Goal: Information Seeking & Learning: Learn about a topic

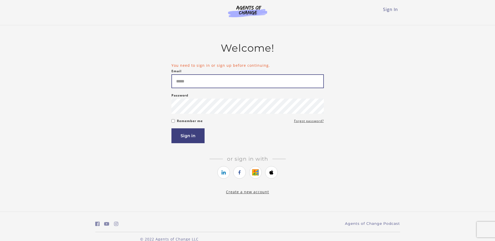
click at [194, 81] on input "Email" at bounding box center [248, 81] width 153 height 14
type input "**********"
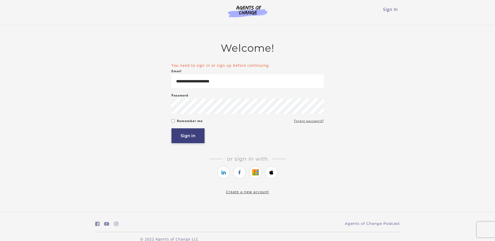
click at [192, 140] on button "Sign in" at bounding box center [188, 135] width 33 height 15
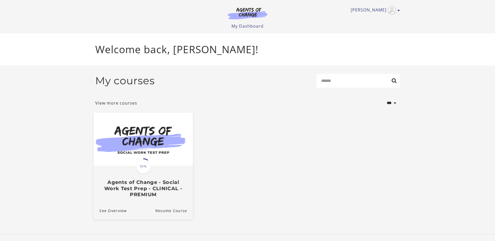
click at [156, 160] on img at bounding box center [142, 140] width 99 height 54
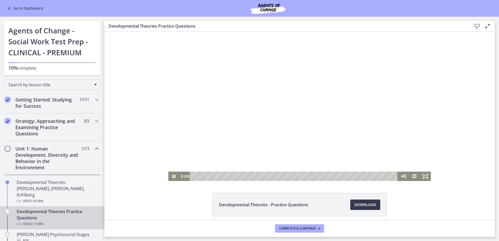
click at [284, 117] on div at bounding box center [299, 106] width 263 height 149
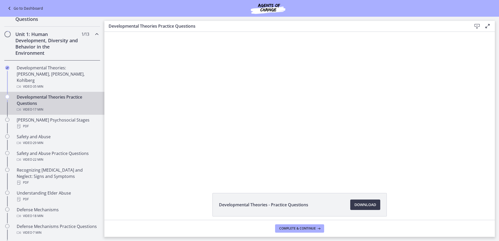
scroll to position [119, 0]
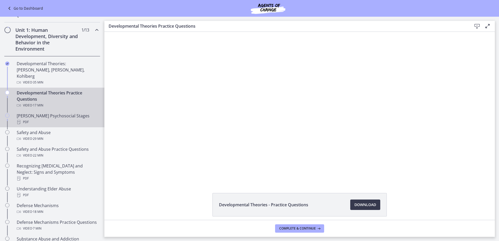
click at [67, 113] on div "[PERSON_NAME] Psychosocial Stages PDF" at bounding box center [57, 119] width 81 height 13
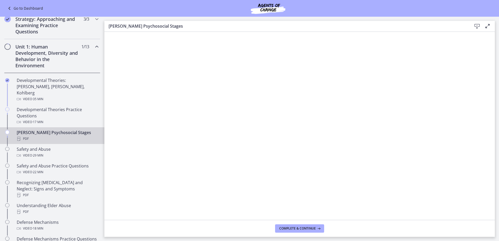
scroll to position [101, 0]
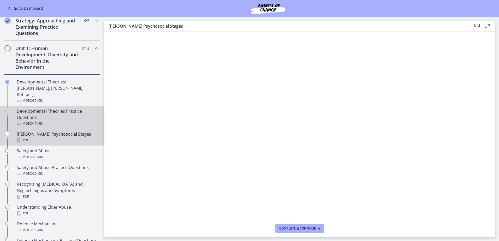
click at [75, 108] on div "Developmental Theories Practice Questions Video · 17 min" at bounding box center [57, 117] width 81 height 19
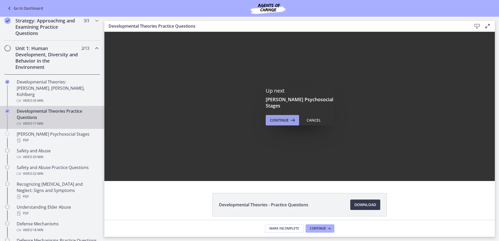
click at [276, 117] on span "Continue" at bounding box center [279, 120] width 19 height 6
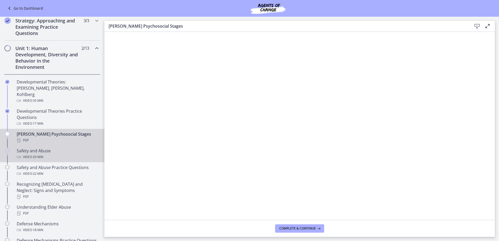
click at [50, 154] on div "Video · 29 min" at bounding box center [57, 157] width 81 height 6
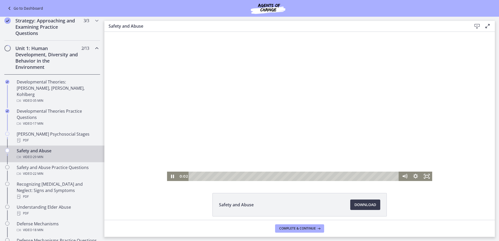
click at [319, 106] on div at bounding box center [300, 106] width 266 height 149
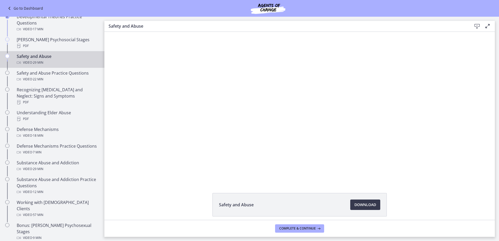
scroll to position [197, 0]
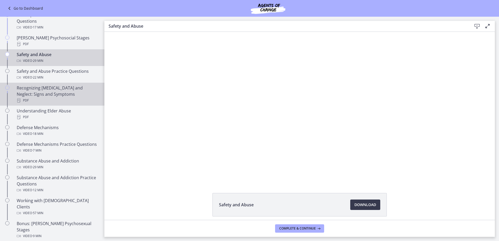
click at [65, 91] on div "Recognizing [MEDICAL_DATA] and Neglect: Signs and Symptoms PDF" at bounding box center [57, 94] width 81 height 19
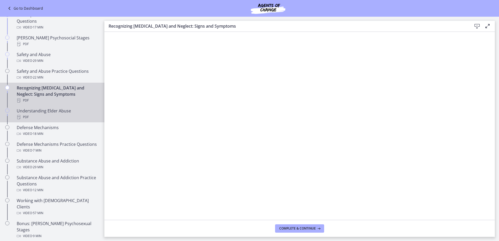
click at [70, 106] on link "Understanding Elder Abuse PDF" at bounding box center [52, 114] width 104 height 17
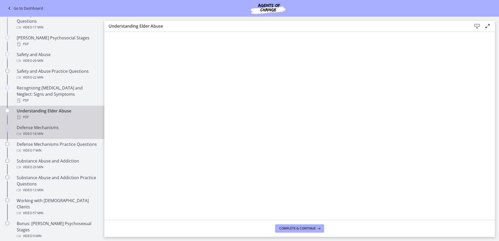
click at [67, 131] on div "Video · 18 min" at bounding box center [57, 134] width 81 height 6
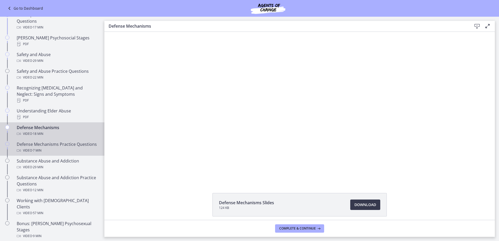
click at [65, 141] on div "Defense Mechanisms Practice Questions Video · 7 min" at bounding box center [57, 147] width 81 height 13
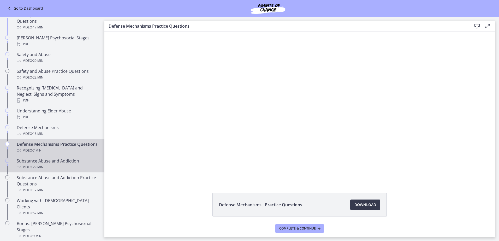
click at [61, 163] on div "Substance Abuse and Addiction Video · 29 min" at bounding box center [57, 164] width 81 height 13
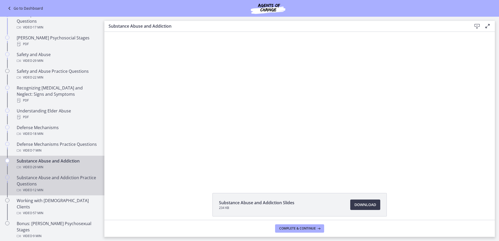
click at [60, 180] on div "Substance Abuse and Addiction Practice Questions Video · 12 min" at bounding box center [57, 184] width 81 height 19
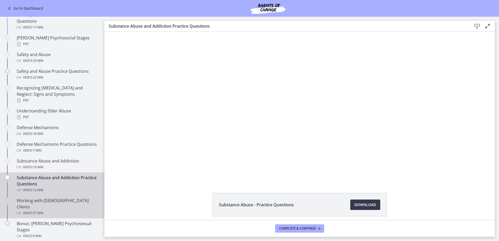
click at [59, 196] on link "Working with [DEMOGRAPHIC_DATA] Clients Video · 57 min" at bounding box center [52, 207] width 104 height 23
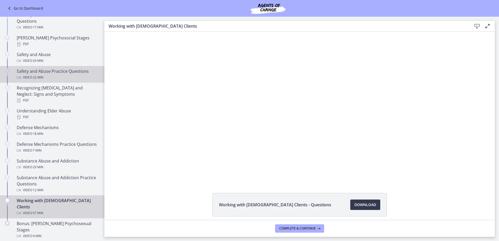
click at [68, 74] on div "Video · 22 min" at bounding box center [57, 77] width 81 height 6
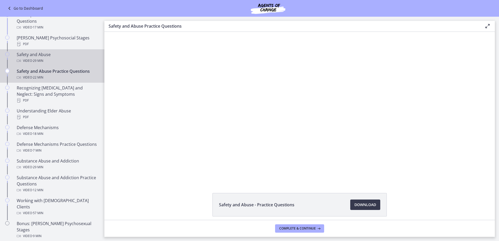
click at [60, 51] on div "Safety and Abuse Video · 29 min" at bounding box center [57, 57] width 81 height 13
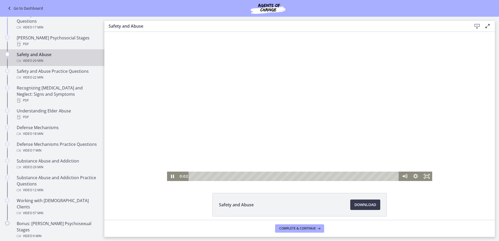
click at [192, 97] on div at bounding box center [300, 106] width 266 height 149
